Goal: Obtain resource: Obtain resource

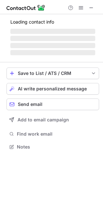
scroll to position [151, 103]
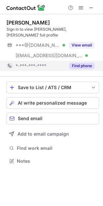
click at [87, 63] on button "Find phone" at bounding box center [82, 66] width 26 height 6
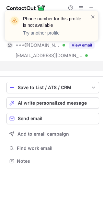
scroll to position [141, 103]
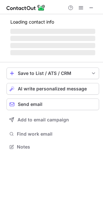
scroll to position [126, 103]
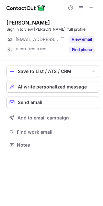
scroll to position [141, 103]
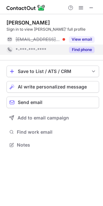
click at [84, 50] on button "Find phone" at bounding box center [82, 50] width 26 height 6
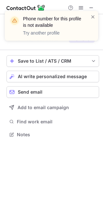
scroll to position [120, 103]
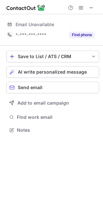
scroll to position [126, 103]
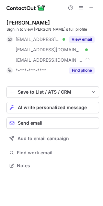
scroll to position [161, 103]
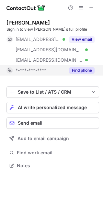
click at [66, 68] on div "Find phone" at bounding box center [79, 70] width 29 height 10
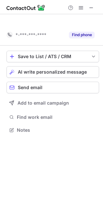
scroll to position [115, 103]
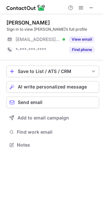
scroll to position [141, 103]
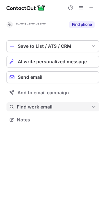
scroll to position [115, 103]
